Goal: Check status: Check status

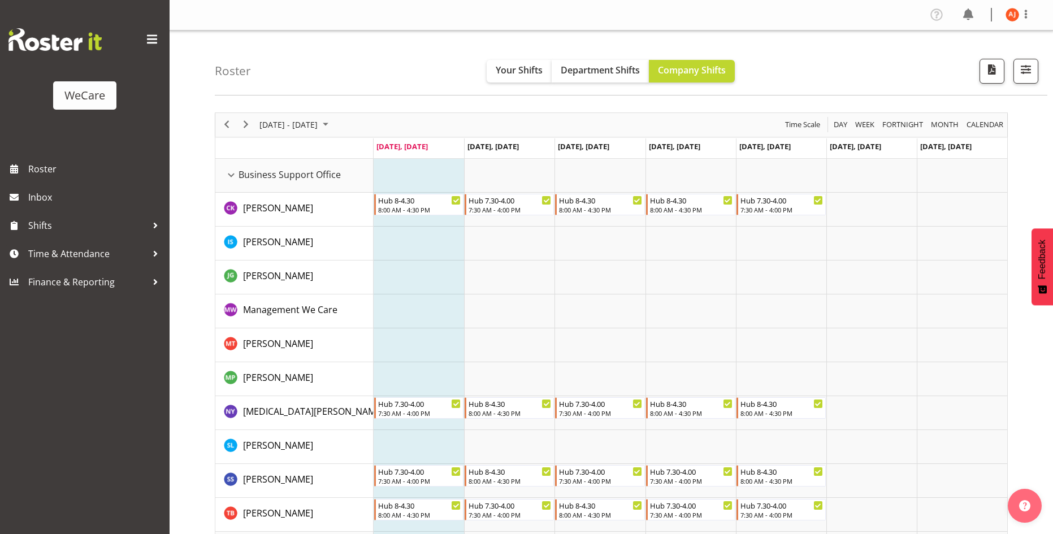
scroll to position [2795, 0]
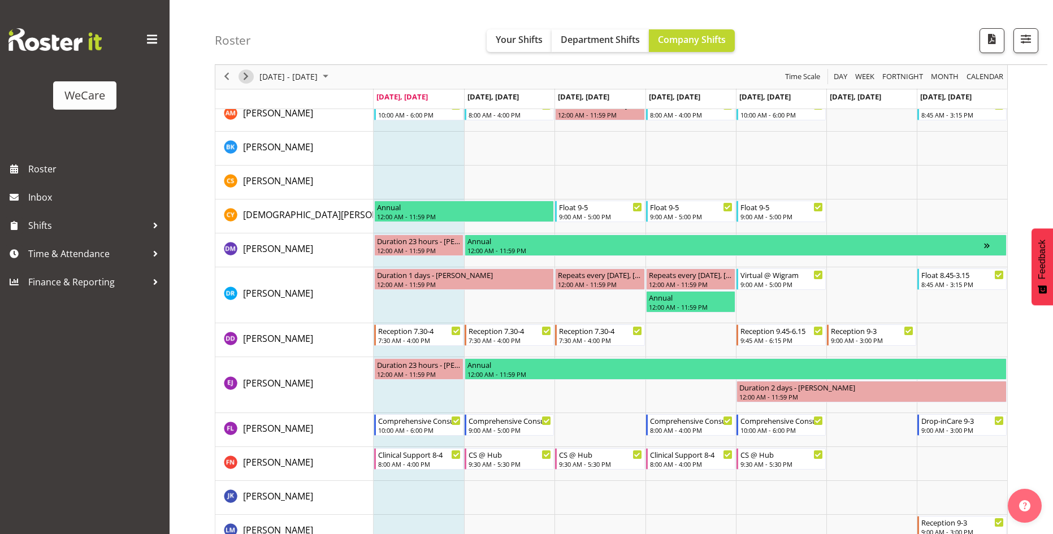
click at [249, 79] on span "Next" at bounding box center [246, 77] width 14 height 14
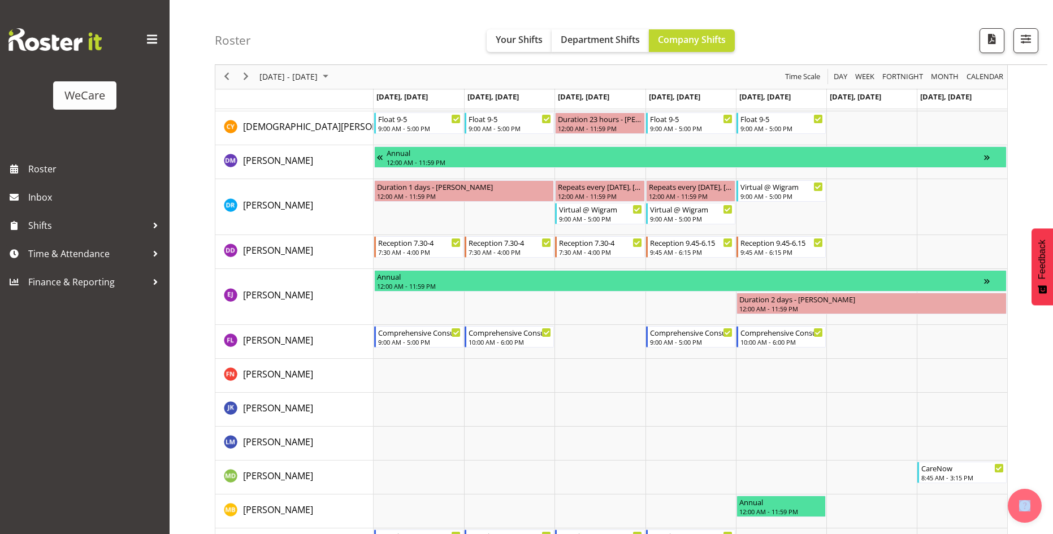
click at [246, 76] on span "Next" at bounding box center [246, 77] width 14 height 14
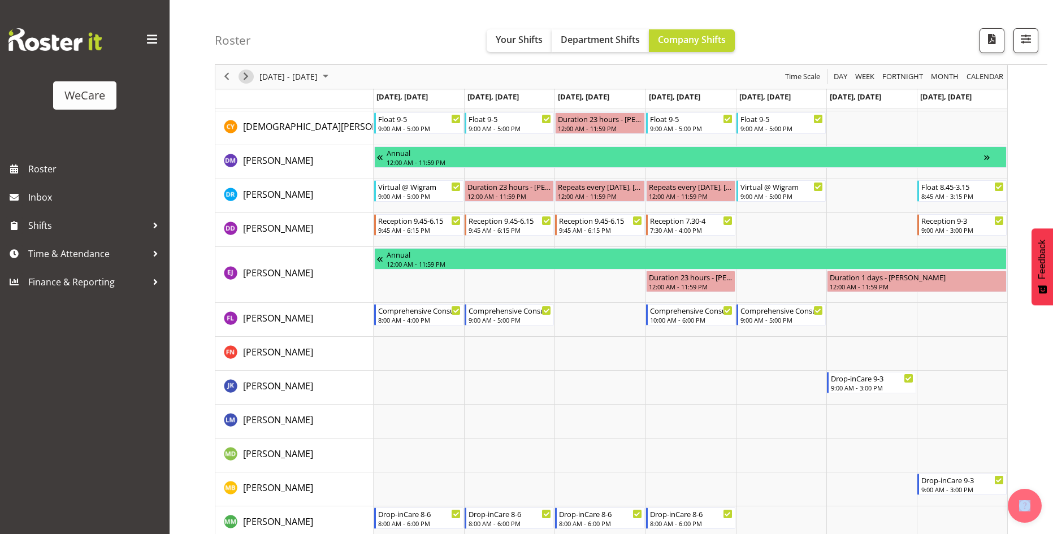
click at [251, 79] on span "Next" at bounding box center [246, 77] width 14 height 14
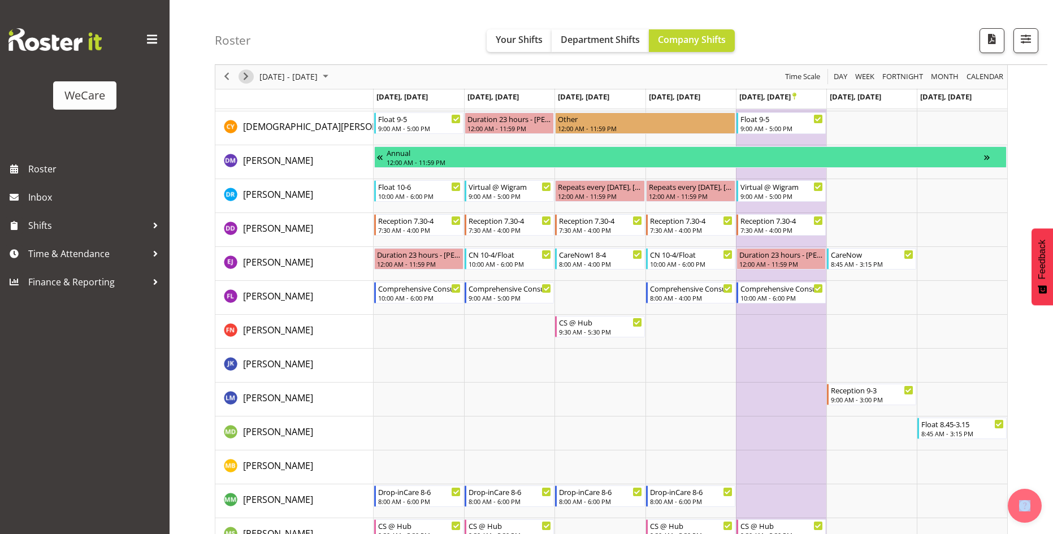
click at [251, 79] on span "Next" at bounding box center [246, 77] width 14 height 14
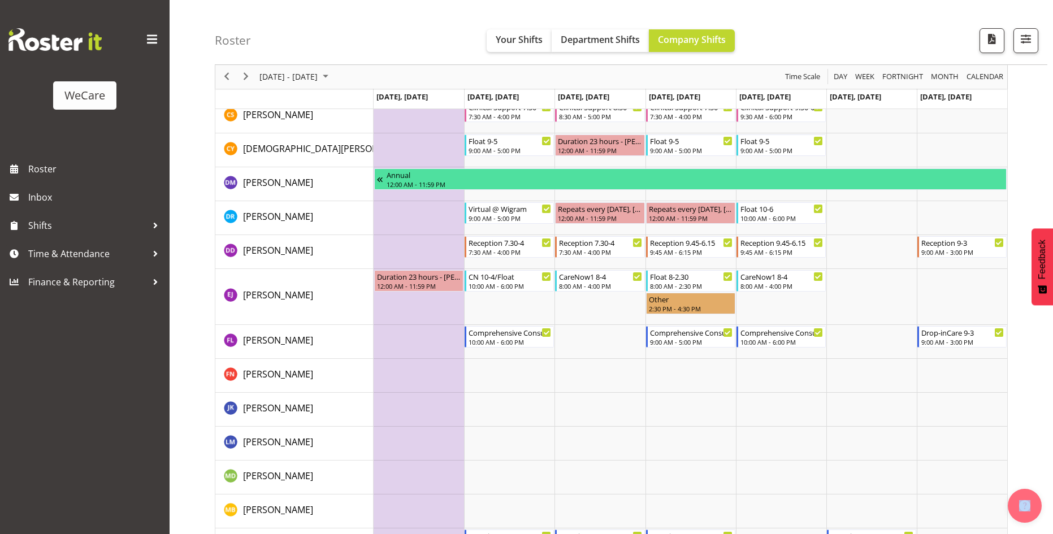
click at [251, 79] on span "Next" at bounding box center [246, 77] width 14 height 14
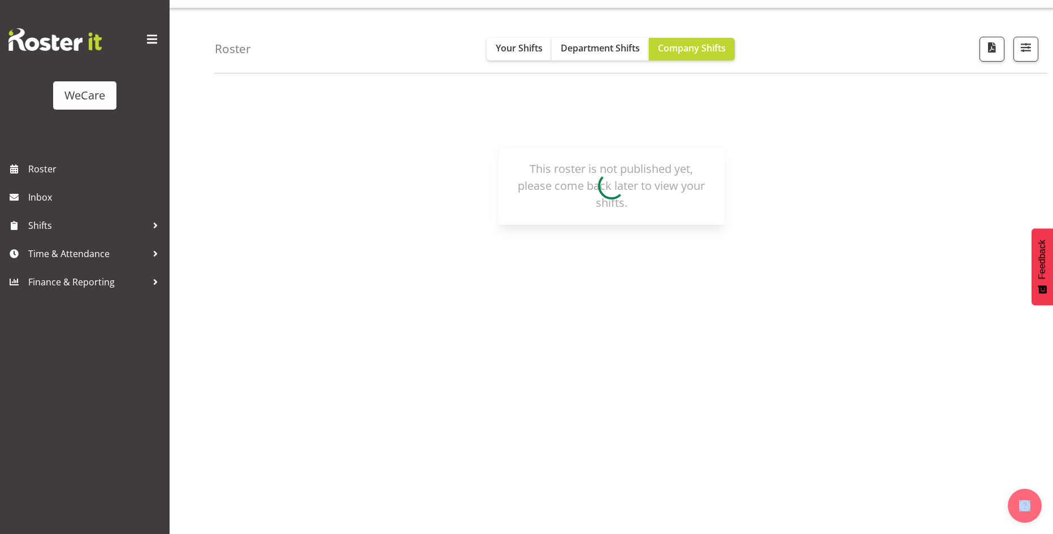
scroll to position [22, 0]
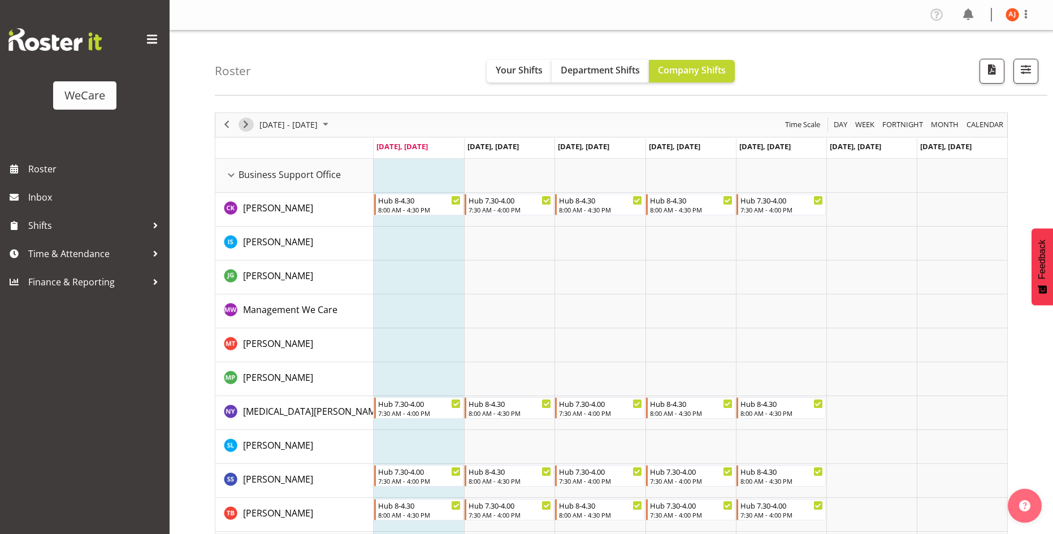
click at [251, 124] on span "Next" at bounding box center [246, 125] width 14 height 14
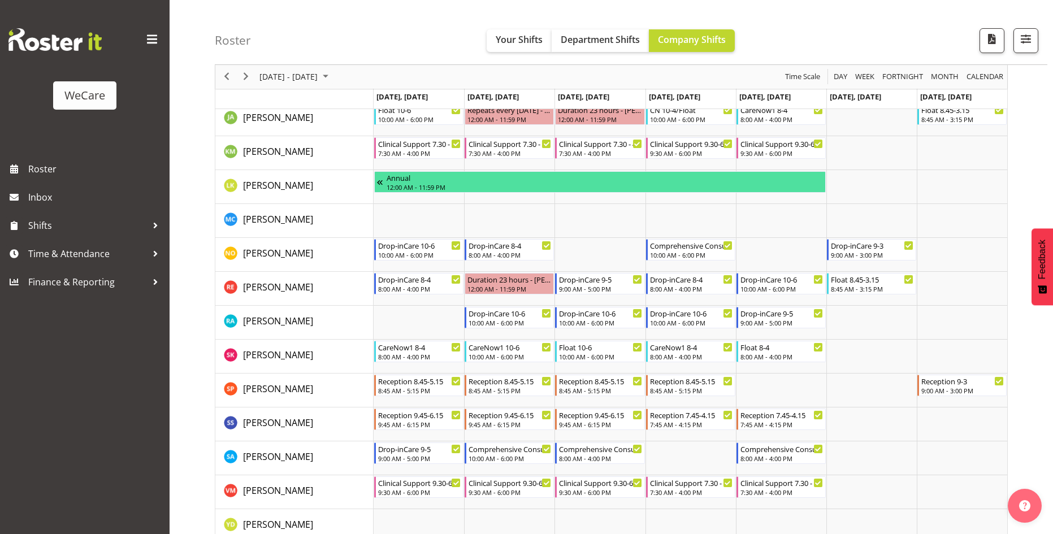
scroll to position [791, 0]
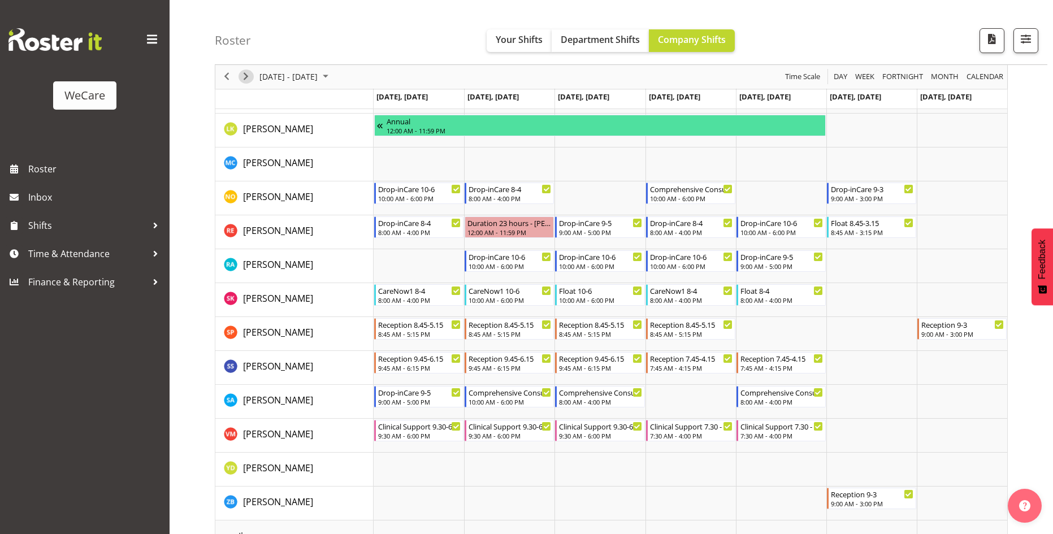
click at [250, 76] on span "Next" at bounding box center [246, 77] width 14 height 14
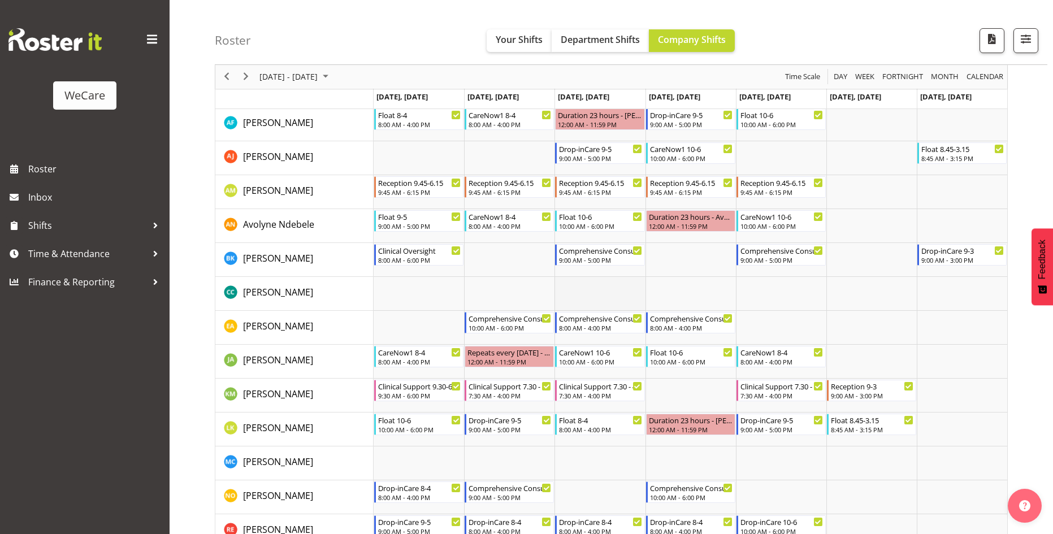
scroll to position [509, 0]
